Goal: Task Accomplishment & Management: Use online tool/utility

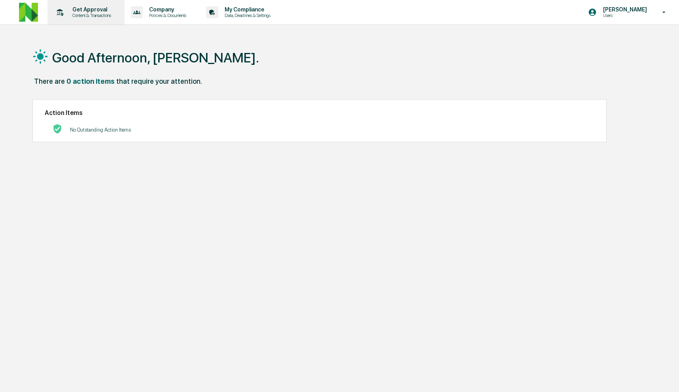
click at [91, 15] on p "Content & Transactions" at bounding box center [90, 16] width 49 height 6
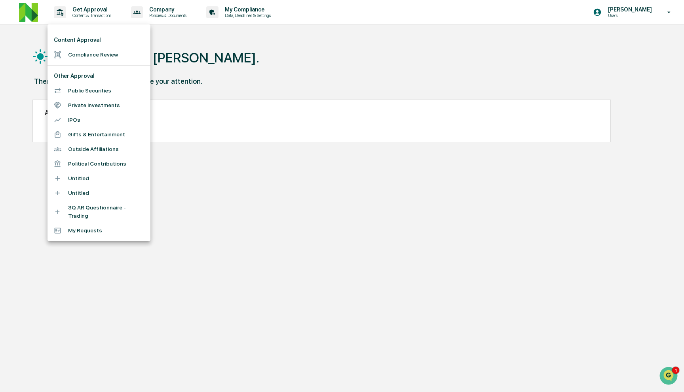
click at [97, 64] on ul "Content Approval Compliance Review Other Approval Public Securities Private Inv…" at bounding box center [98, 133] width 103 height 217
click at [99, 53] on li "Compliance Review" at bounding box center [98, 54] width 103 height 15
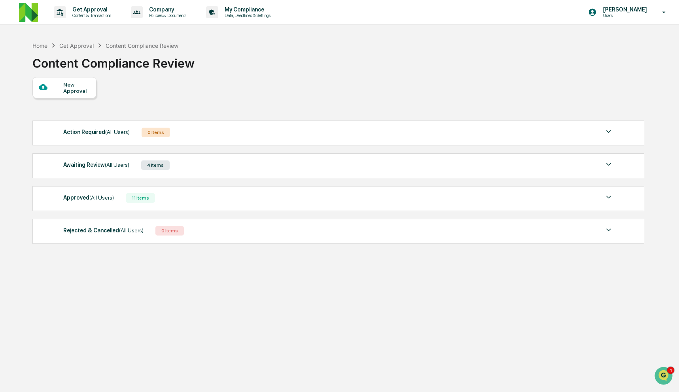
click at [118, 198] on div "Approved (All Users) 11 Items" at bounding box center [338, 198] width 550 height 11
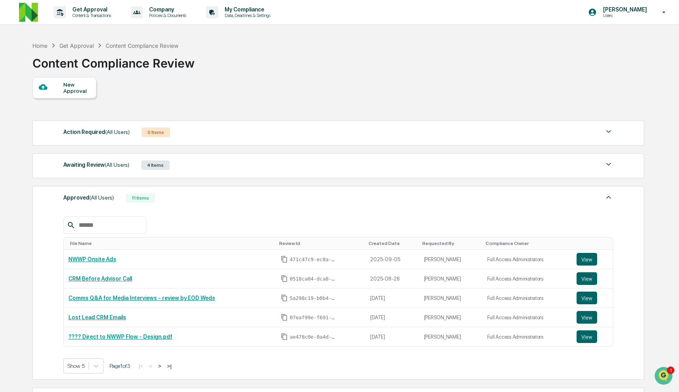
scroll to position [86, 0]
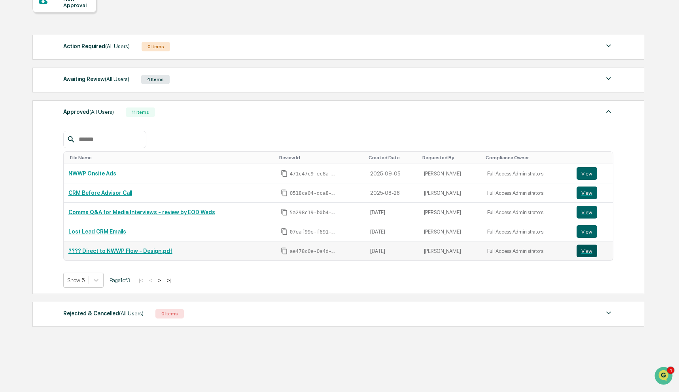
click at [588, 251] on button "View" at bounding box center [587, 251] width 21 height 13
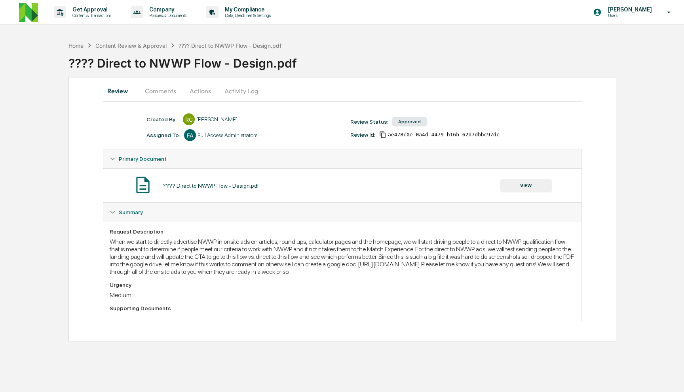
click at [172, 89] on button "Comments" at bounding box center [160, 90] width 44 height 19
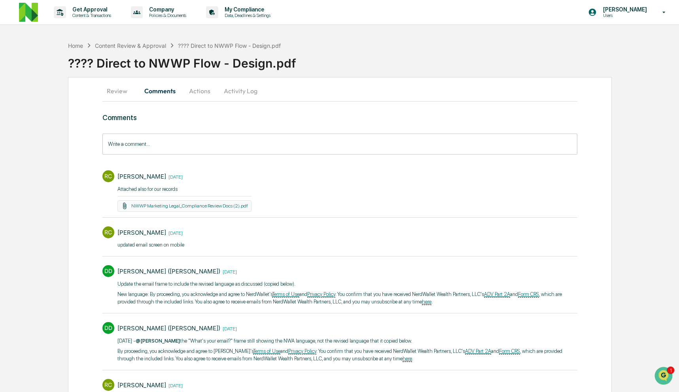
click at [217, 143] on input "Write a comment..." at bounding box center [339, 144] width 475 height 21
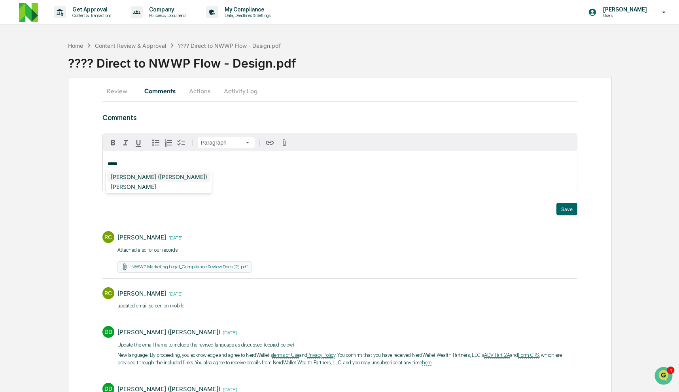
click at [166, 176] on div "[PERSON_NAME] ([PERSON_NAME])" at bounding box center [159, 177] width 103 height 10
click at [149, 179] on div "[PERSON_NAME]" at bounding box center [134, 177] width 52 height 10
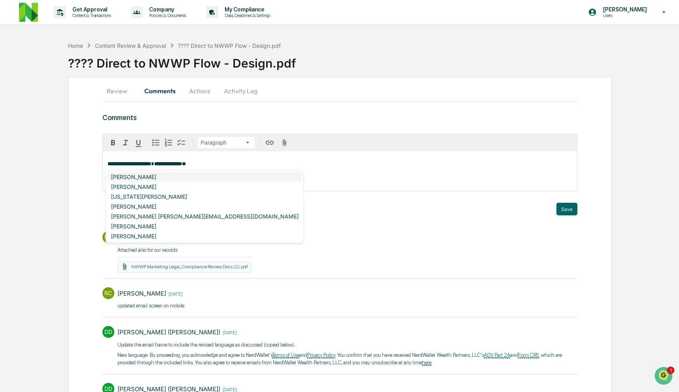
click at [136, 180] on div "[PERSON_NAME]" at bounding box center [205, 177] width 194 height 10
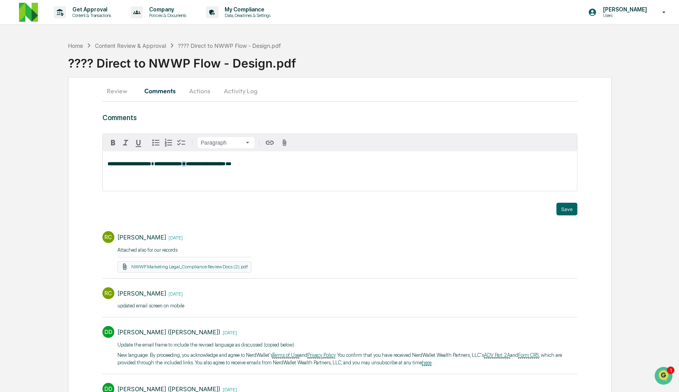
drag, startPoint x: 224, startPoint y: 167, endPoint x: 216, endPoint y: 167, distance: 7.5
click at [216, 167] on p "**********" at bounding box center [340, 164] width 465 height 6
click at [307, 165] on p "**********" at bounding box center [340, 164] width 465 height 6
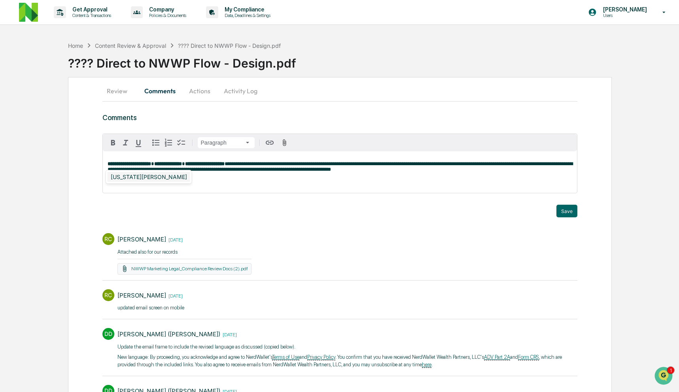
click at [136, 175] on div "[US_STATE][PERSON_NAME]" at bounding box center [149, 177] width 83 height 10
click at [280, 142] on button "button" at bounding box center [285, 143] width 14 height 11
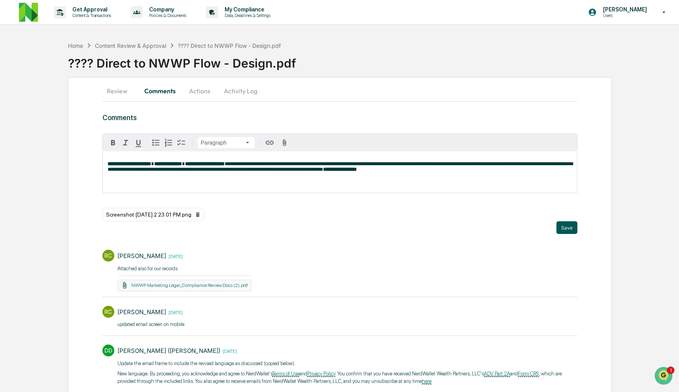
click at [564, 231] on button "Save" at bounding box center [567, 228] width 21 height 13
